Goal: Task Accomplishment & Management: Manage account settings

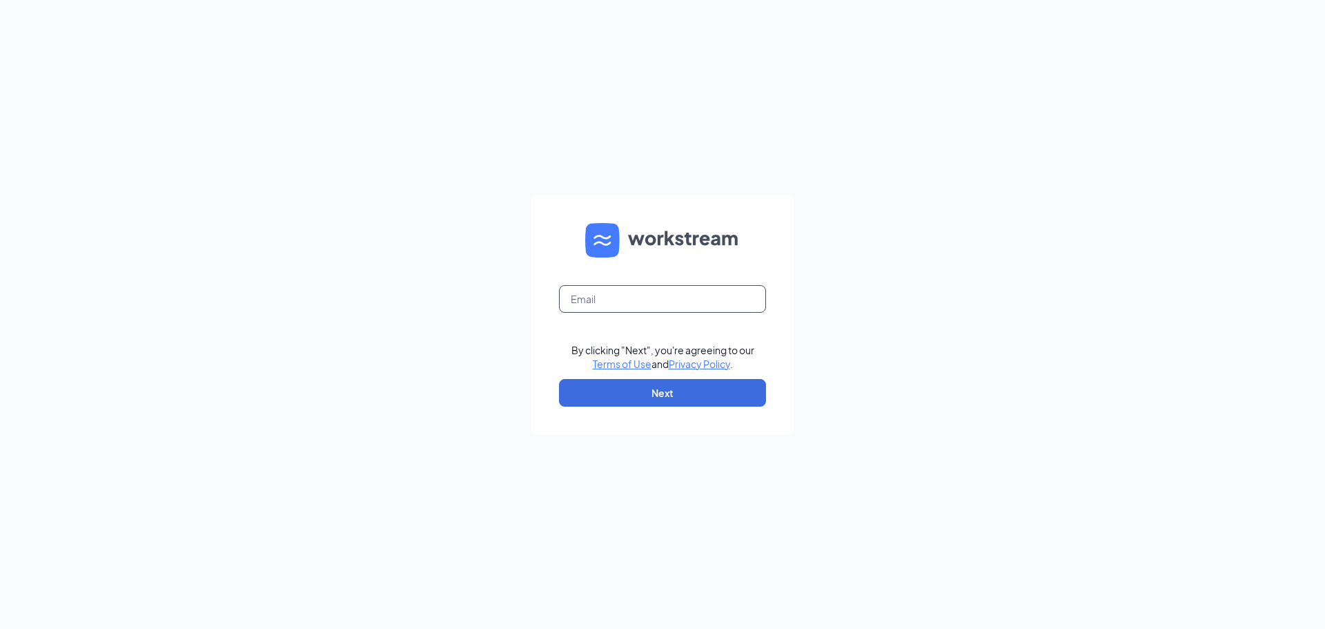
click at [596, 300] on input "text" at bounding box center [662, 299] width 207 height 28
click at [593, 388] on button "Next" at bounding box center [662, 393] width 207 height 28
type input "[EMAIL_ADDRESS][DOMAIN_NAME]"
click at [608, 398] on button "Next" at bounding box center [662, 393] width 207 height 28
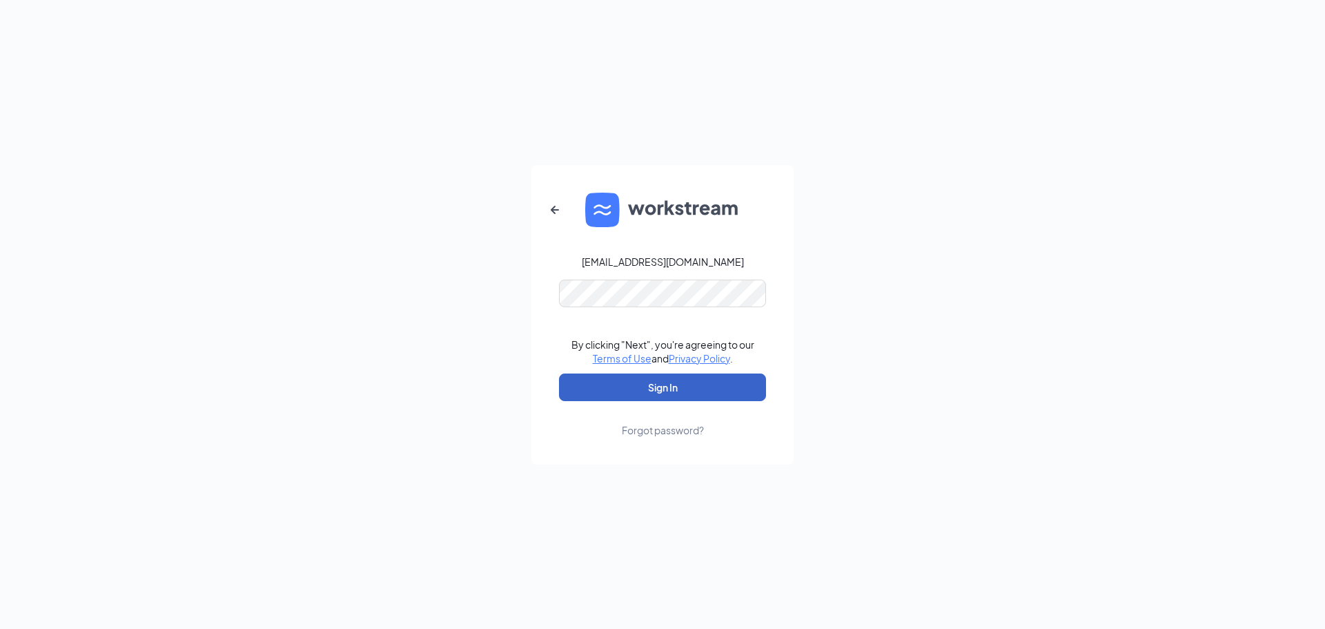
click at [580, 386] on button "Sign In" at bounding box center [662, 387] width 207 height 28
click at [577, 396] on button "Sign In" at bounding box center [662, 387] width 207 height 28
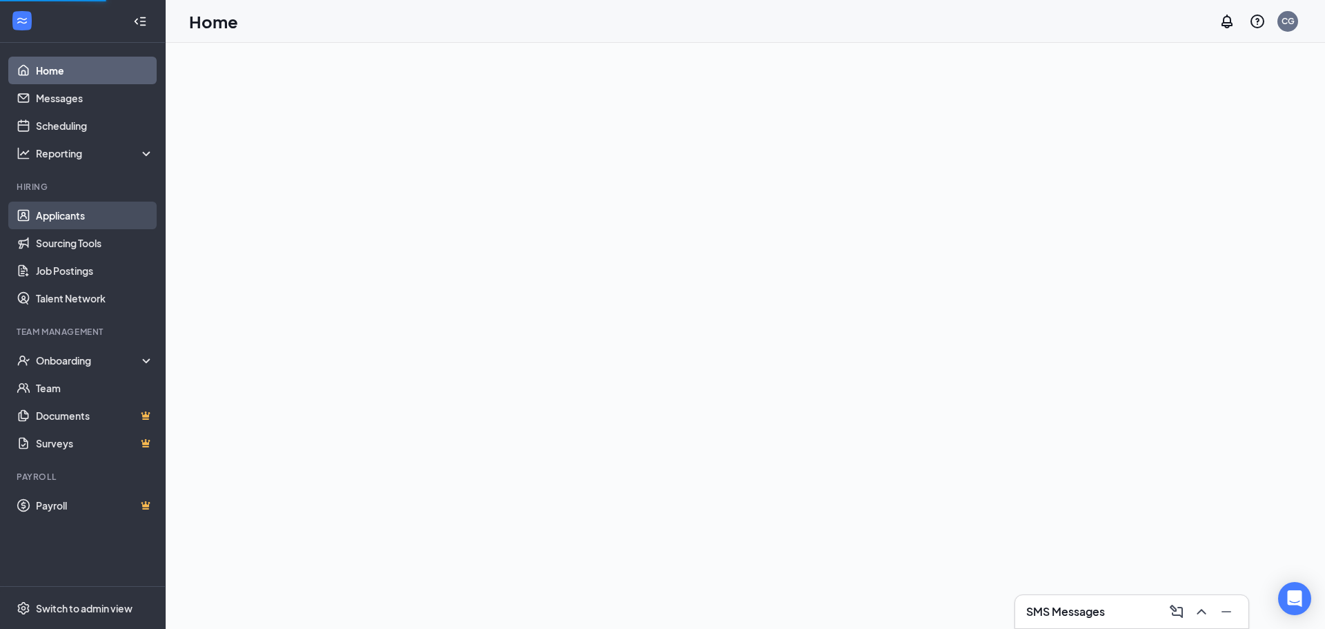
click at [43, 208] on link "Applicants" at bounding box center [95, 215] width 118 height 28
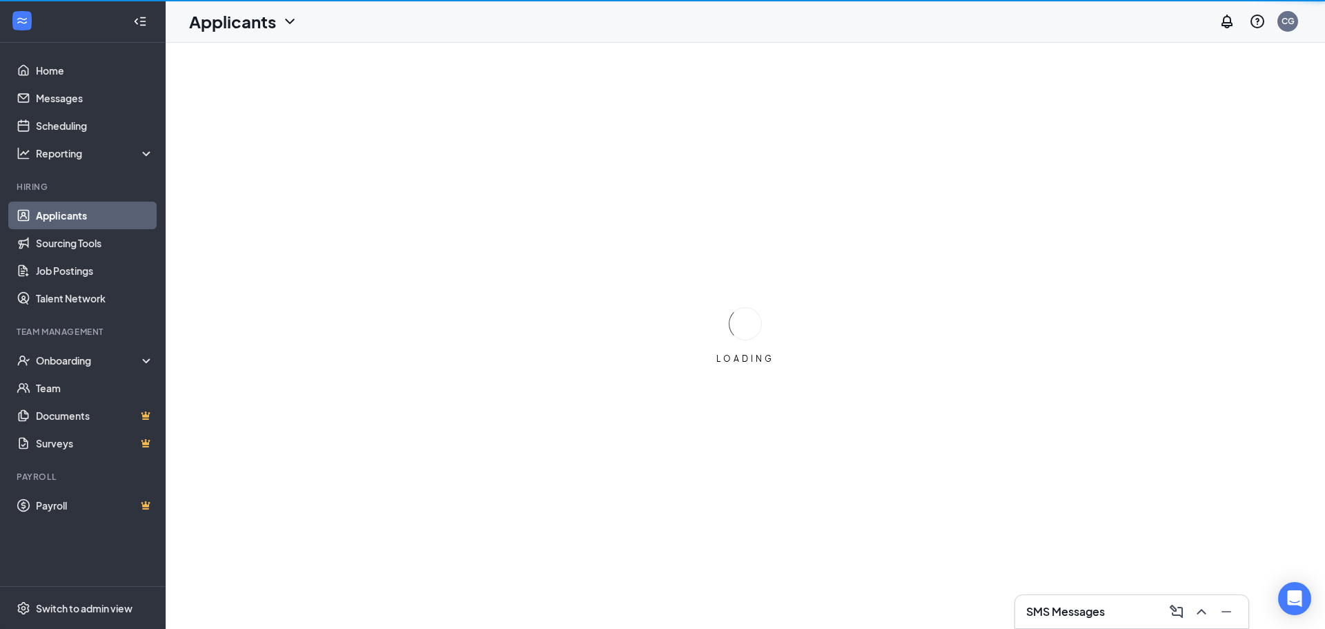
click at [46, 216] on link "Applicants" at bounding box center [95, 215] width 118 height 28
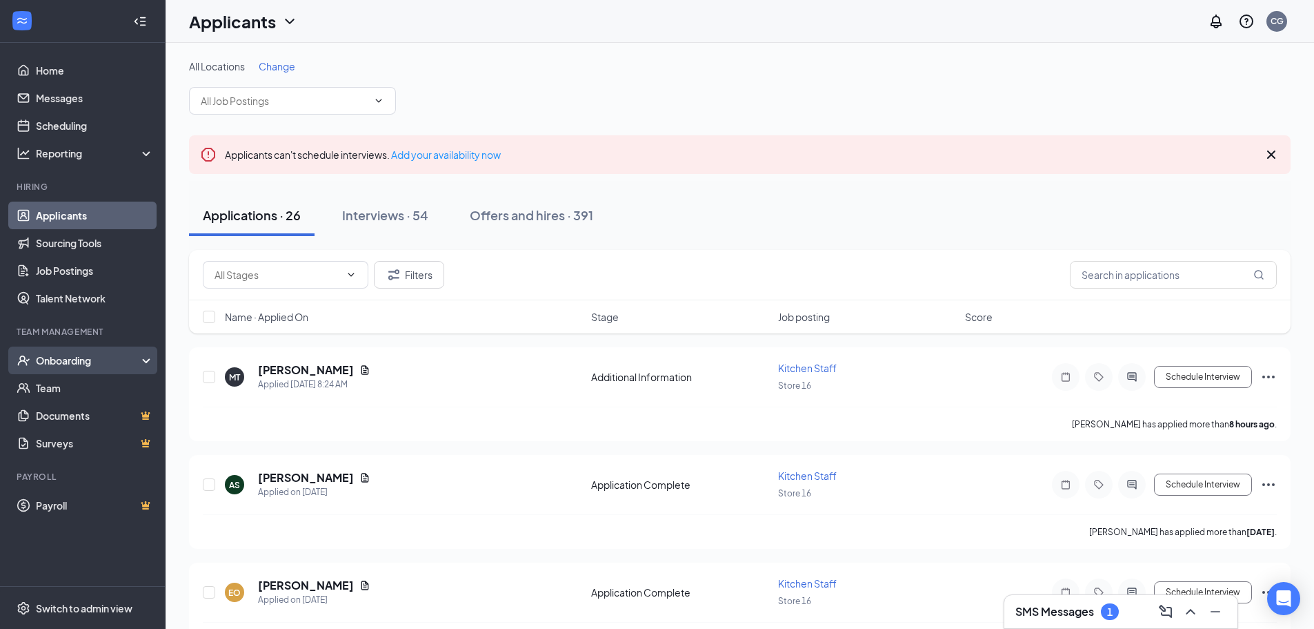
click at [44, 351] on div "Onboarding" at bounding box center [83, 360] width 166 height 28
click at [50, 370] on div "Onboarding" at bounding box center [83, 360] width 166 height 28
click at [49, 370] on div "Onboarding" at bounding box center [83, 360] width 166 height 28
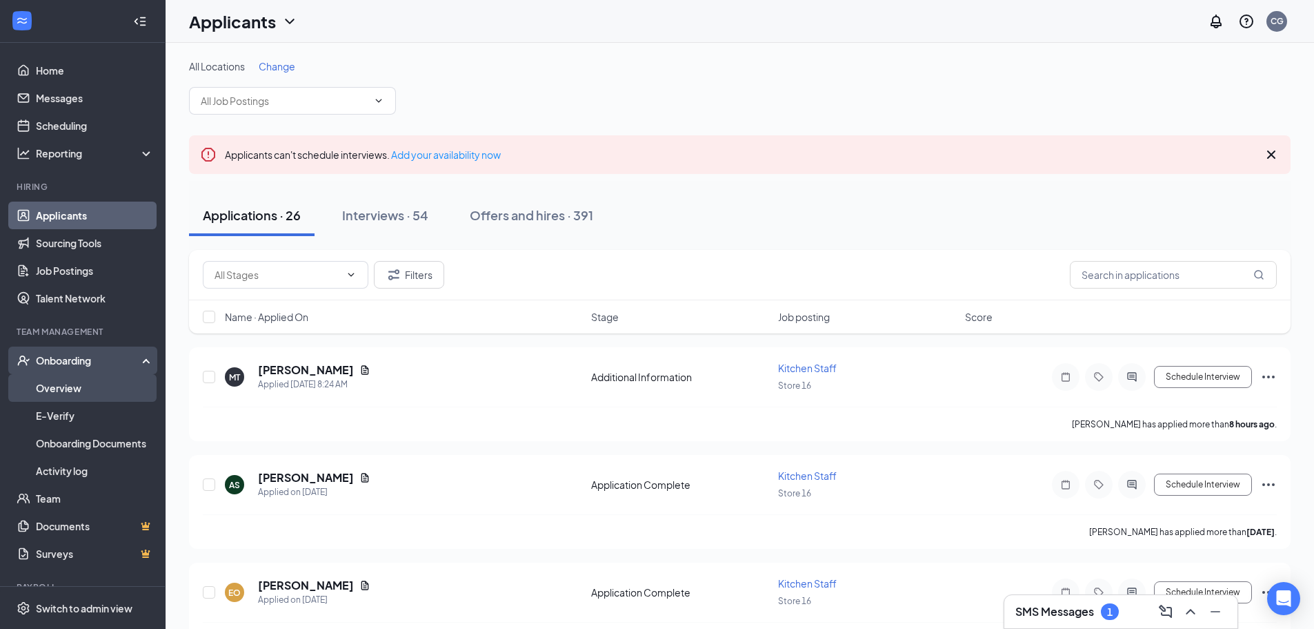
click at [37, 394] on link "Overview" at bounding box center [95, 388] width 118 height 28
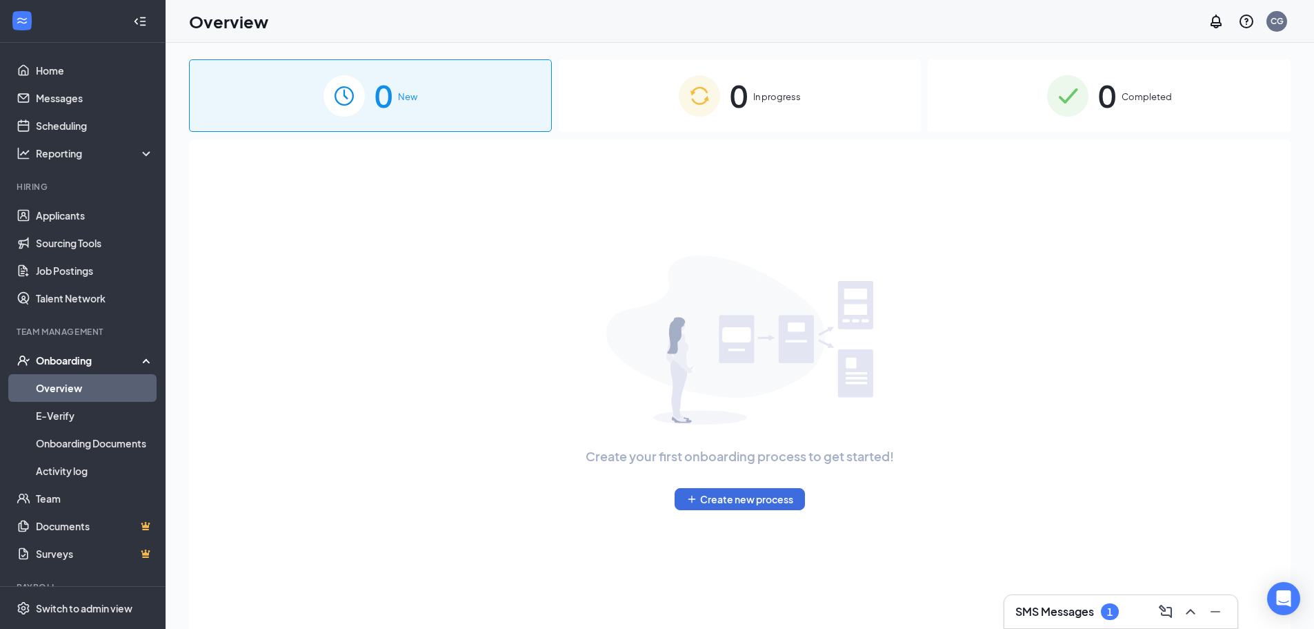
click at [745, 97] on span "0" at bounding box center [739, 96] width 18 height 48
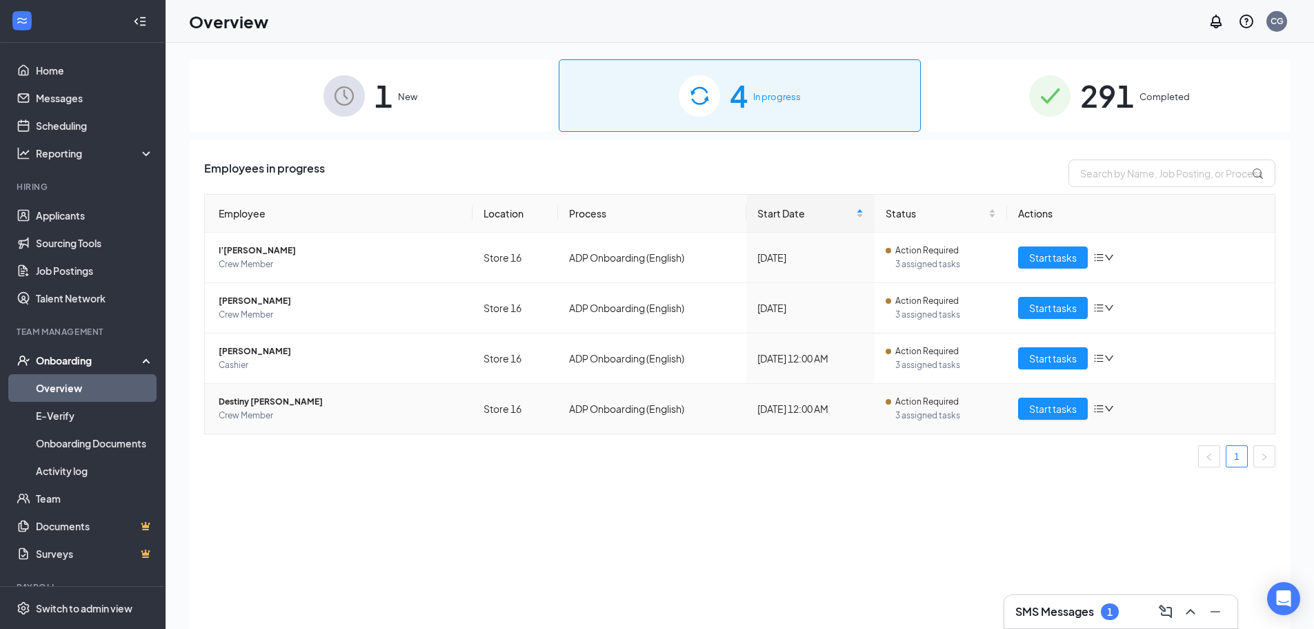
click at [268, 406] on span "Destiny [PERSON_NAME]" at bounding box center [340, 402] width 243 height 14
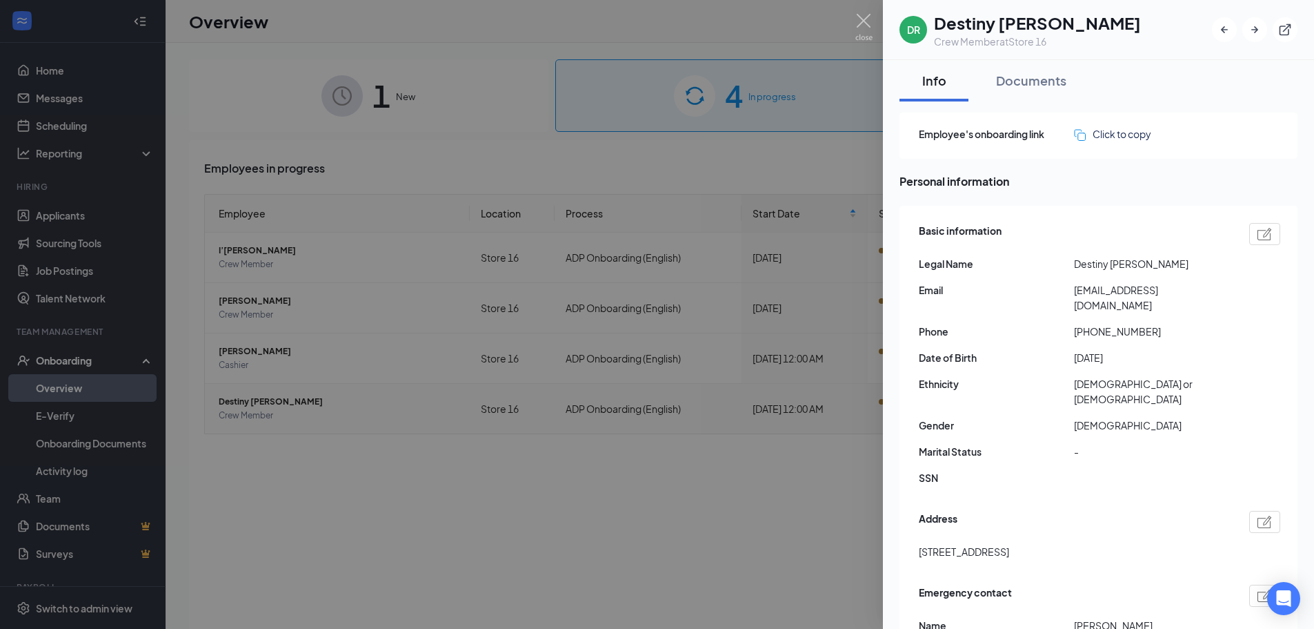
click at [893, 16] on div "DR Destiny [PERSON_NAME] Crew Member at Store 16" at bounding box center [1098, 30] width 431 height 60
click at [866, 19] on img at bounding box center [864, 27] width 17 height 27
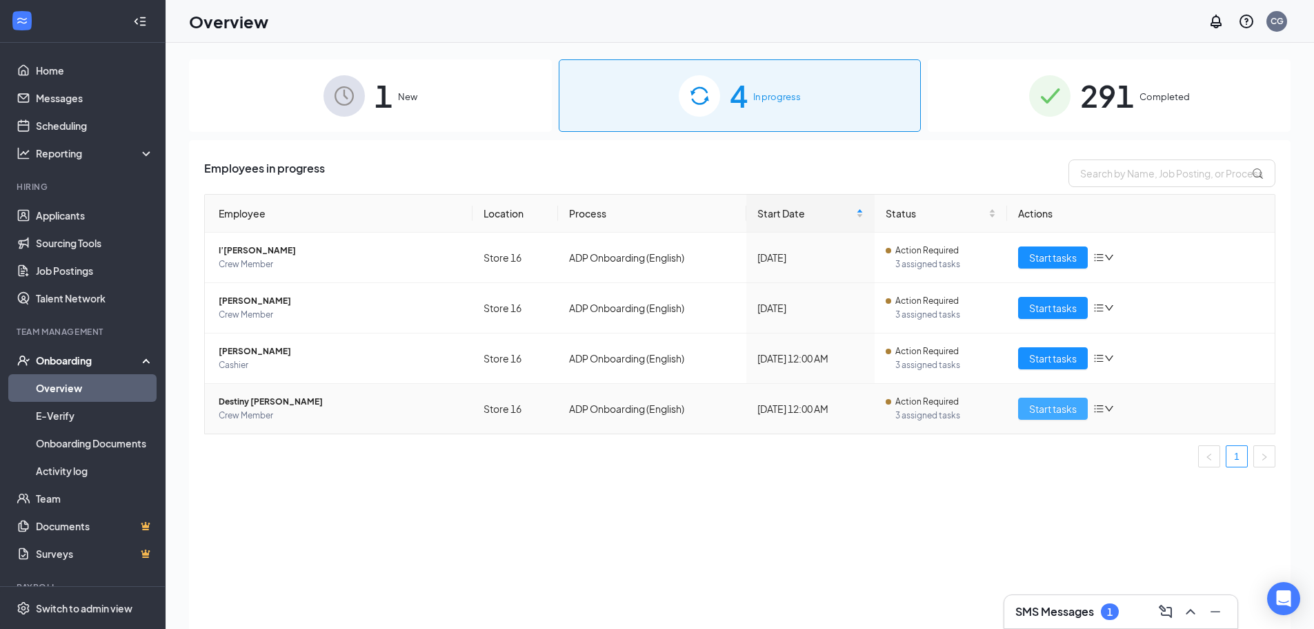
click at [1044, 409] on span "Start tasks" at bounding box center [1053, 408] width 48 height 15
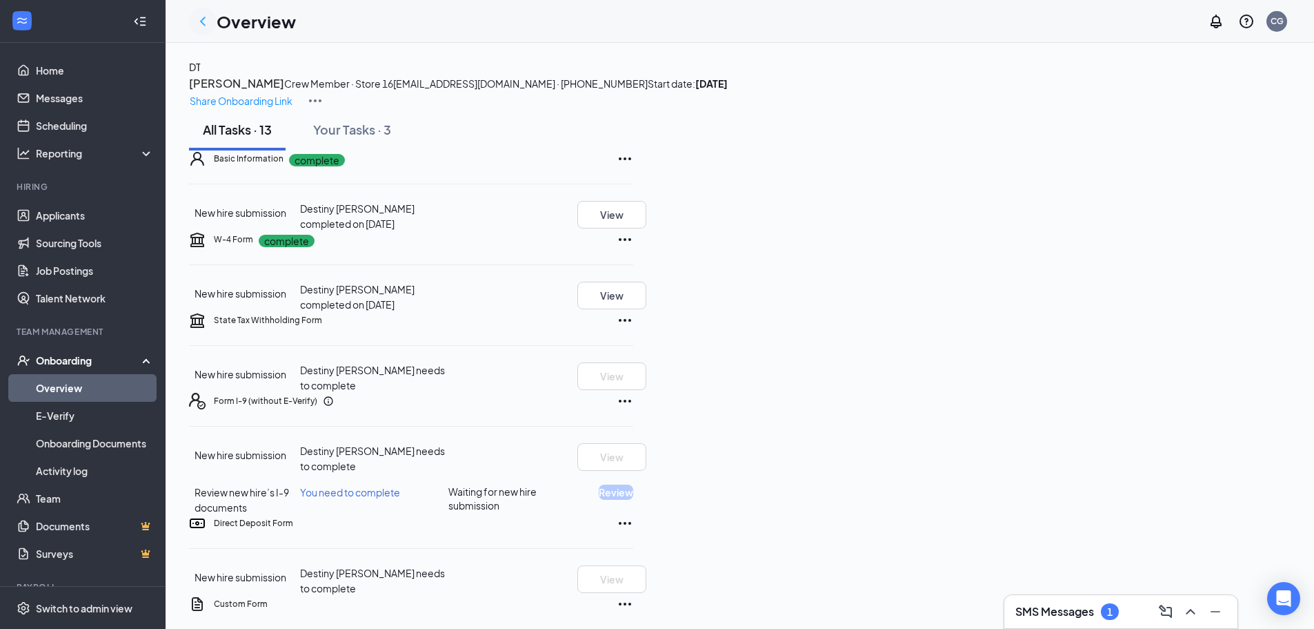
click at [203, 21] on icon "ChevronLeft" at bounding box center [203, 21] width 17 height 17
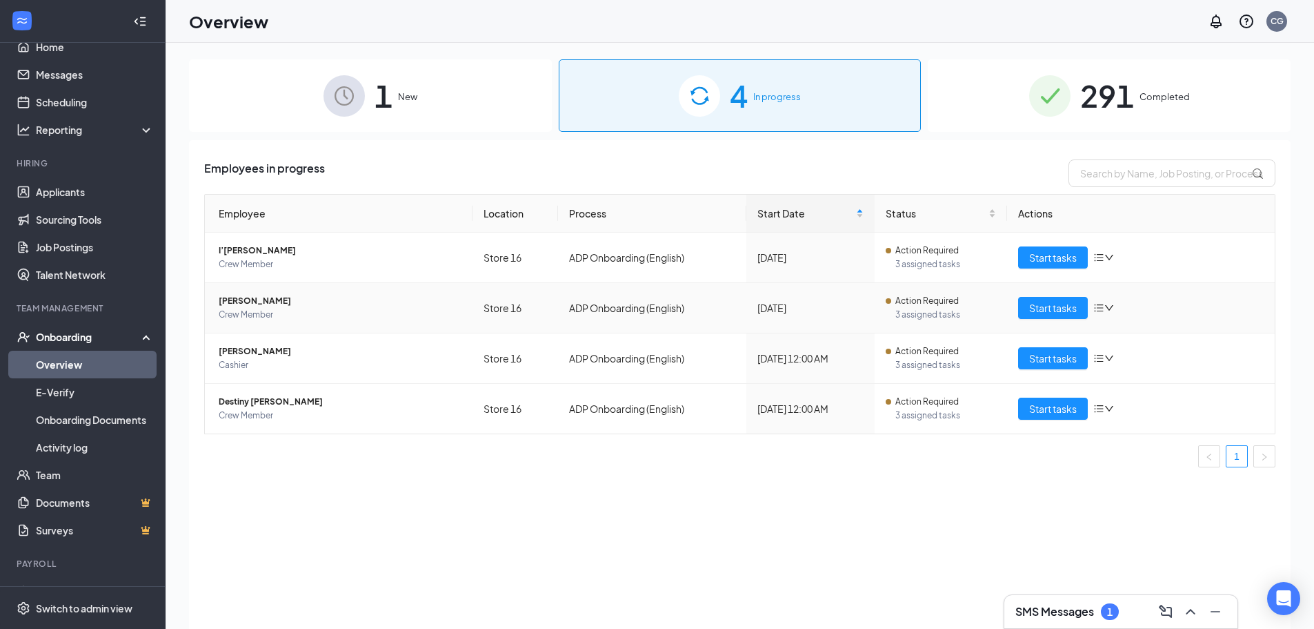
scroll to position [31, 0]
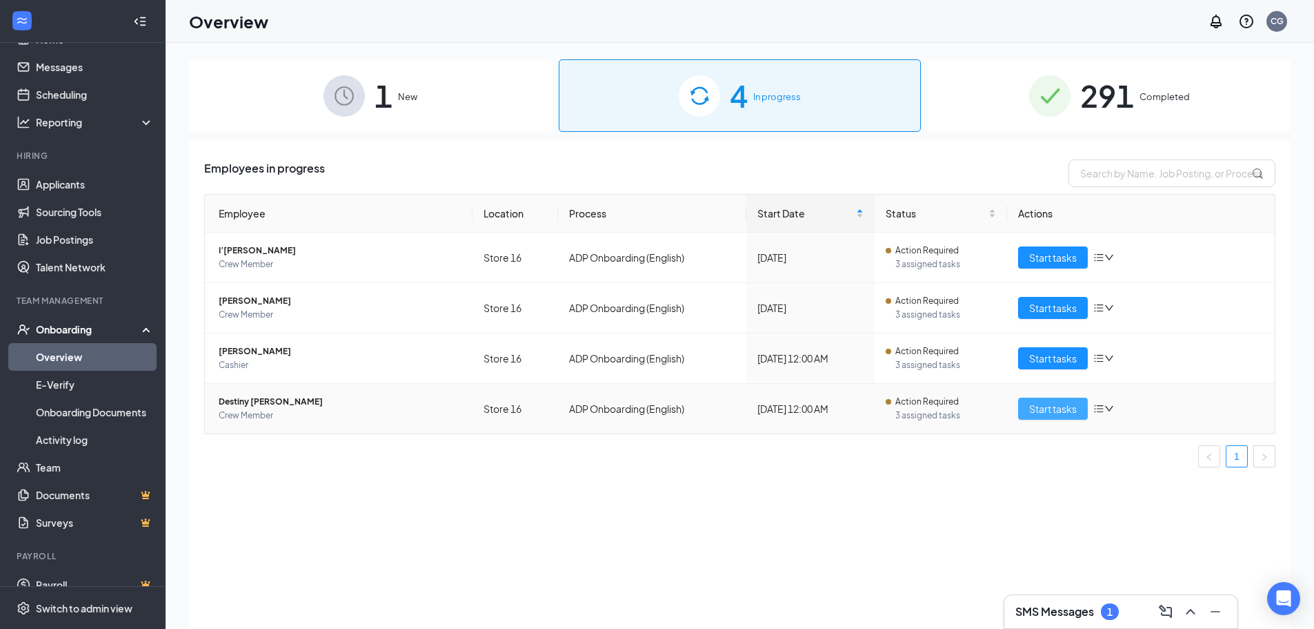
click at [1051, 406] on span "Start tasks" at bounding box center [1053, 408] width 48 height 15
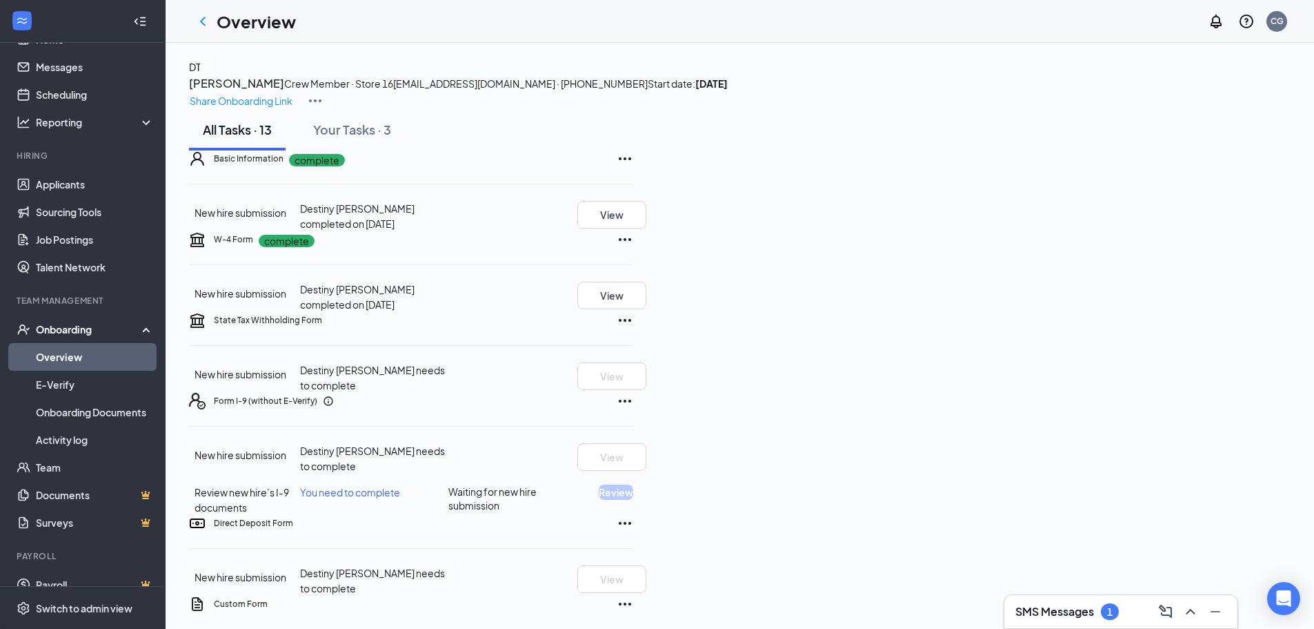
scroll to position [1, 0]
click at [324, 92] on img at bounding box center [315, 100] width 17 height 17
click at [633, 230] on div "Basic Information complete New hire submission Destiny [PERSON_NAME] completed …" at bounding box center [411, 190] width 444 height 81
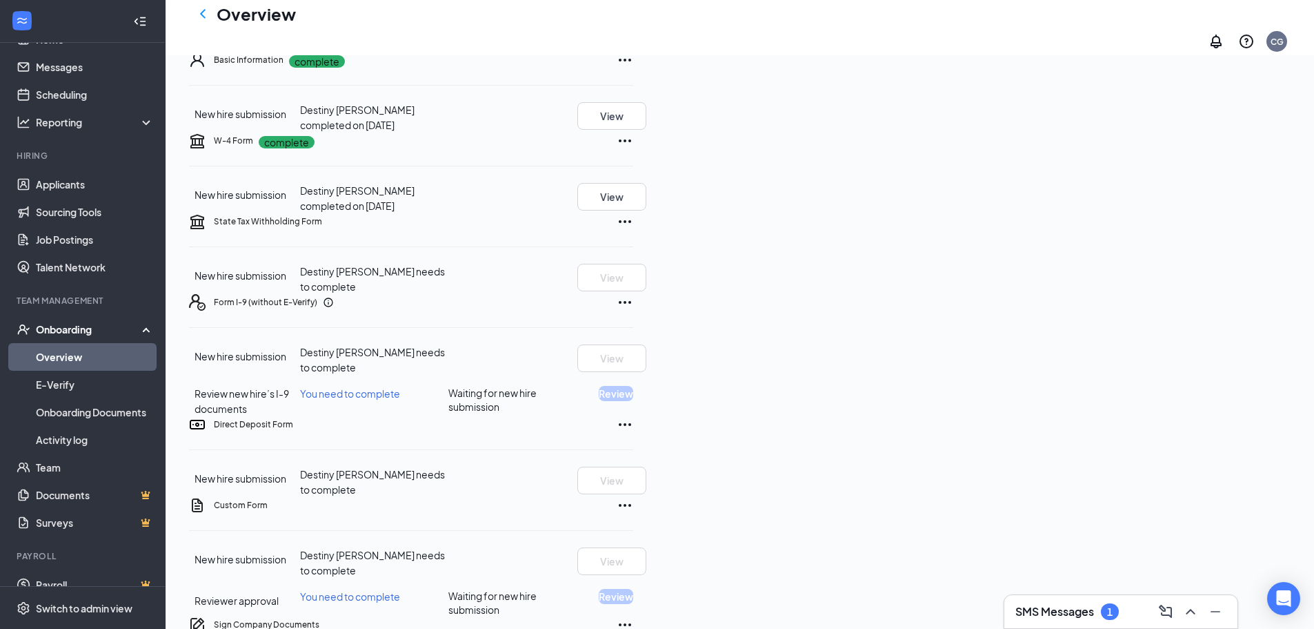
scroll to position [0, 0]
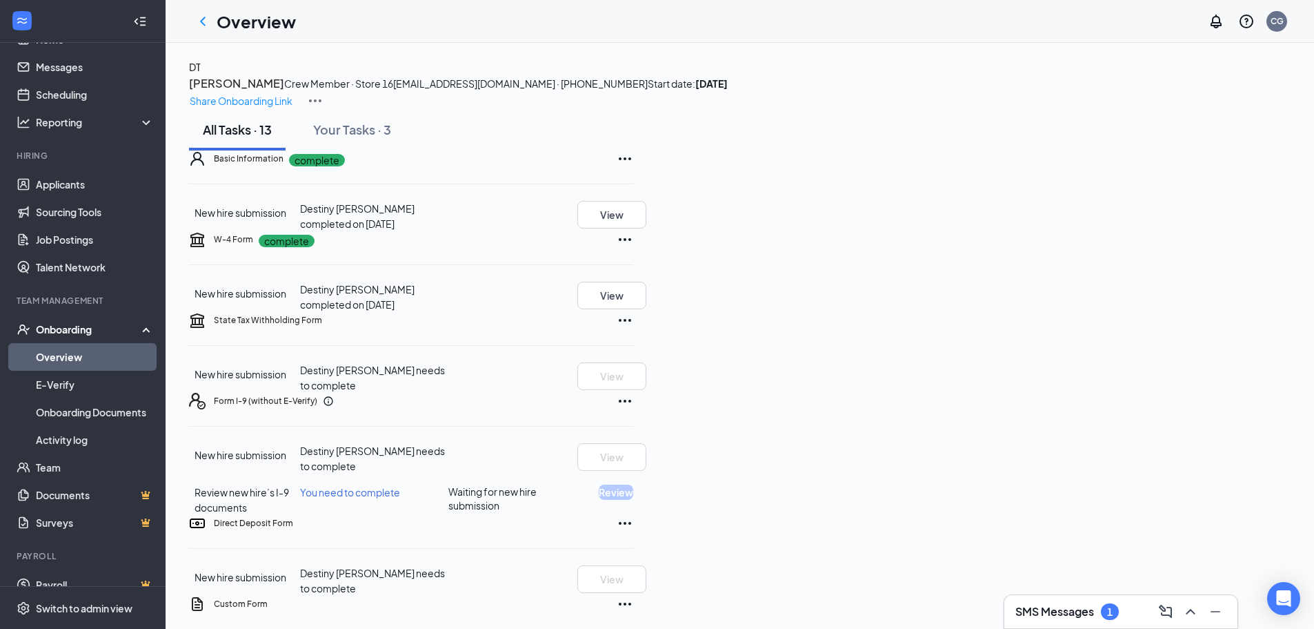
click at [633, 393] on div "State Tax Withholding Form New hire submission Destiny [PERSON_NAME] needs to c…" at bounding box center [411, 352] width 444 height 81
